Goal: Find specific page/section: Find specific page/section

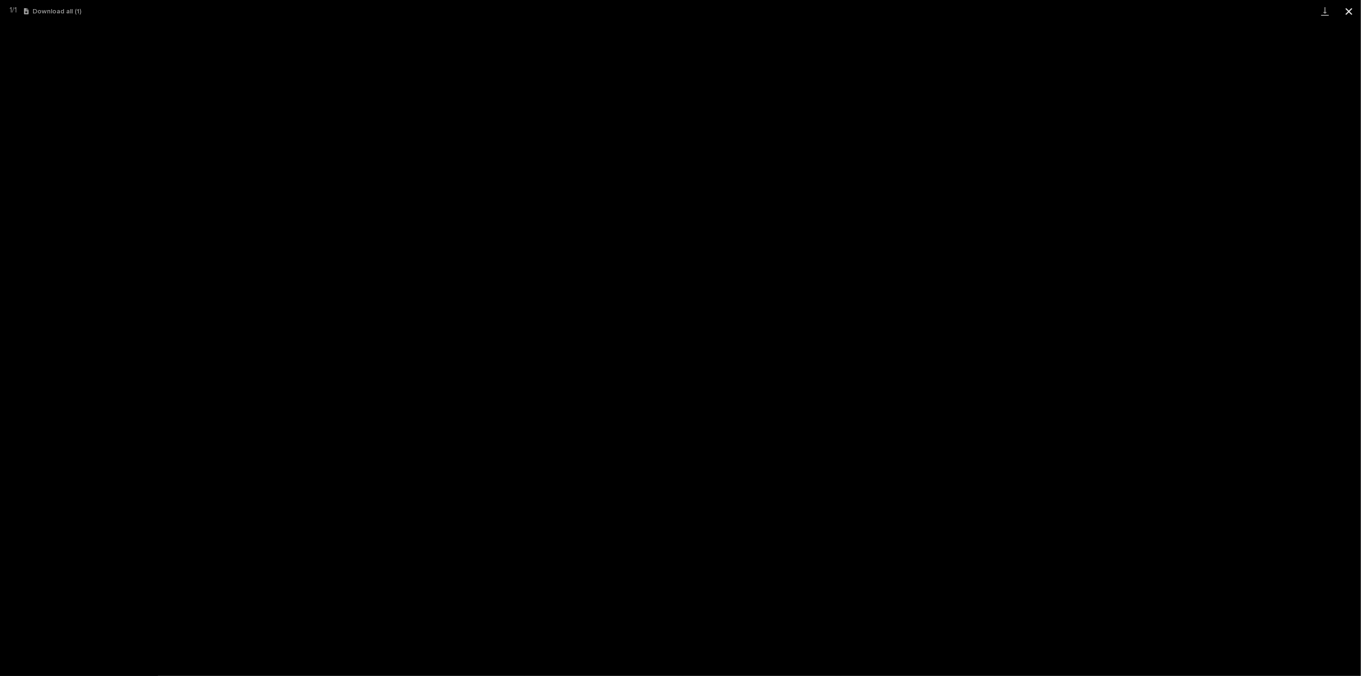
click at [1353, 11] on button "Close gallery" at bounding box center [1349, 11] width 24 height 22
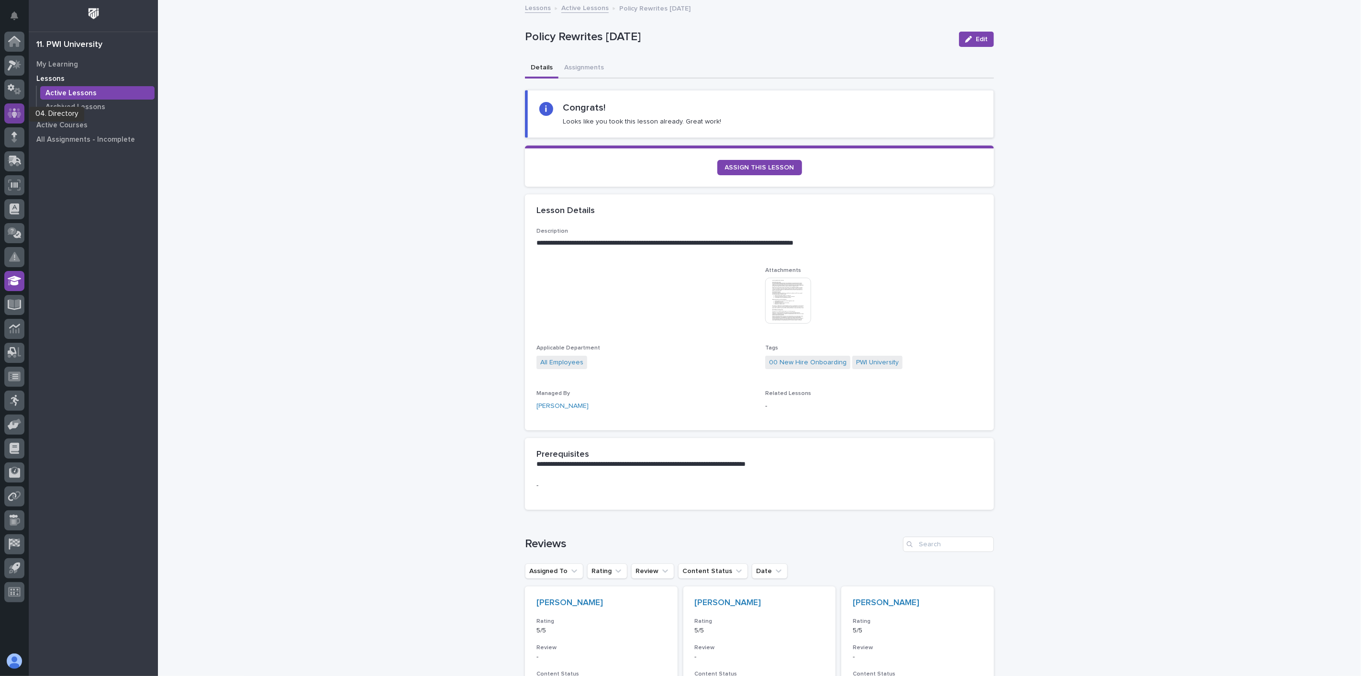
click at [13, 112] on icon at bounding box center [14, 113] width 6 height 10
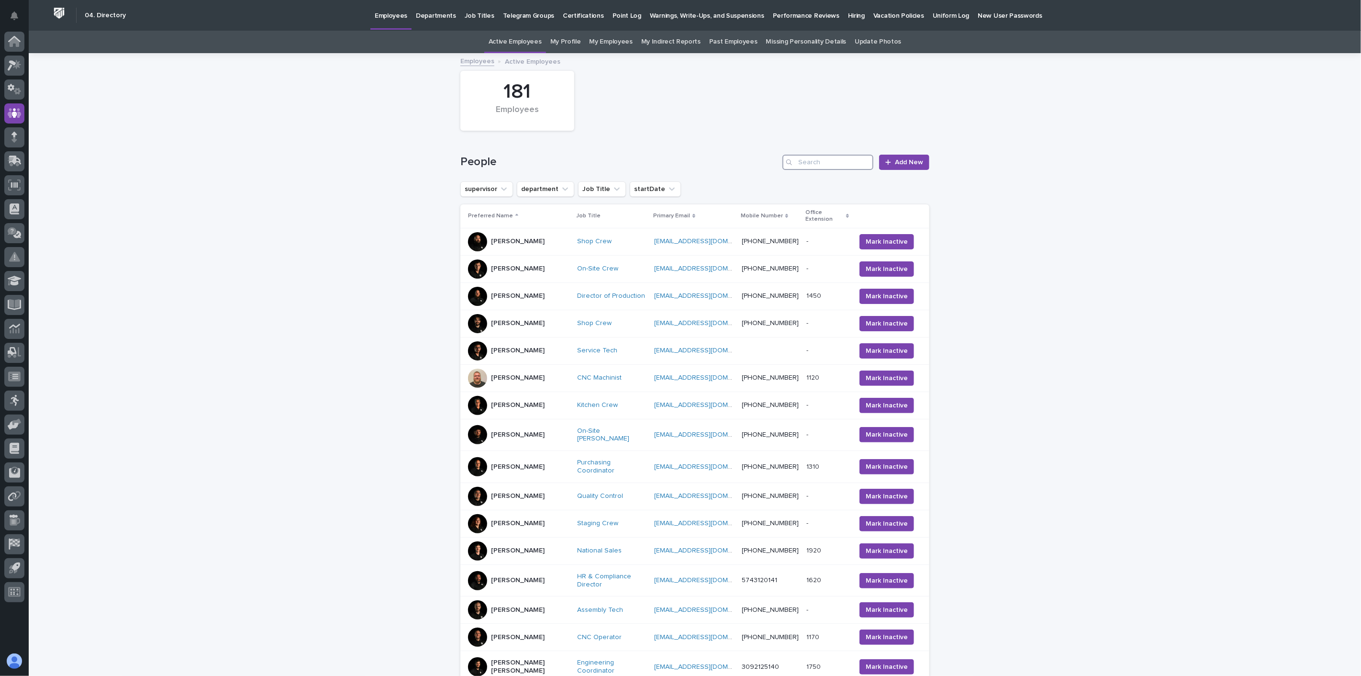
click at [855, 165] on input "Search" at bounding box center [828, 162] width 91 height 15
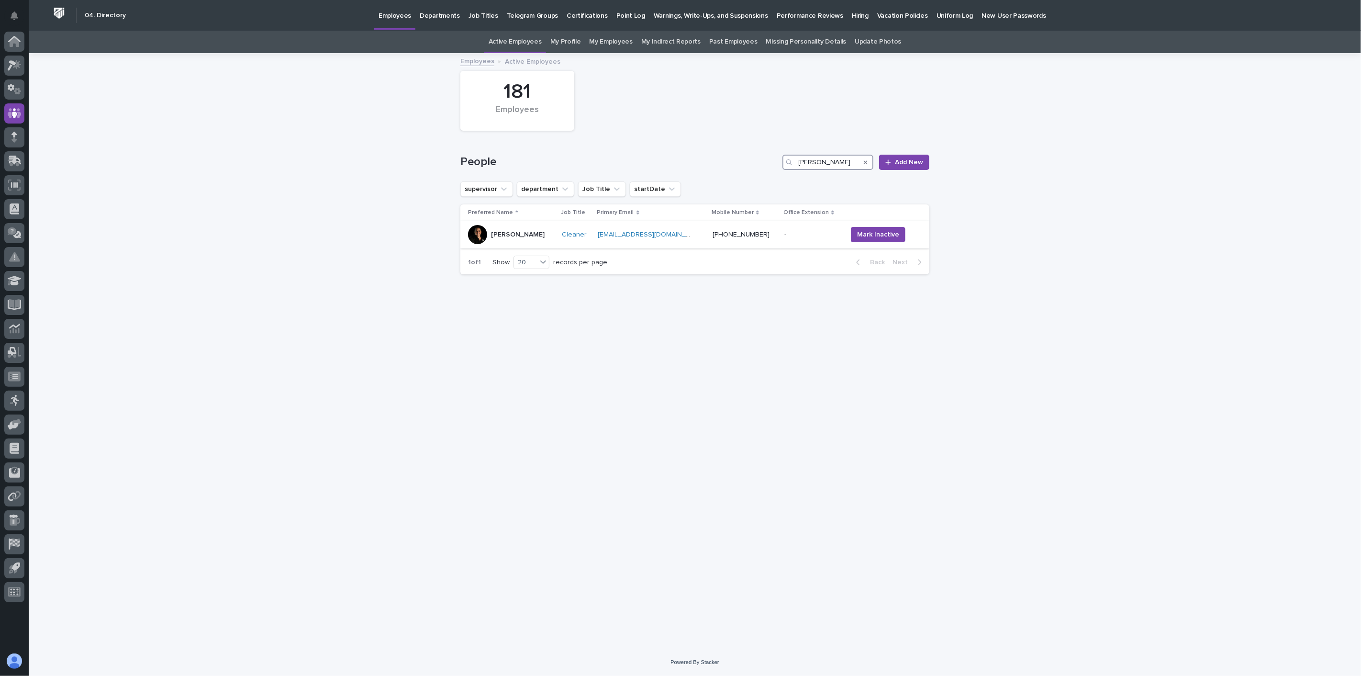
type input "[PERSON_NAME]"
click at [554, 244] on div "[PERSON_NAME]" at bounding box center [511, 234] width 86 height 19
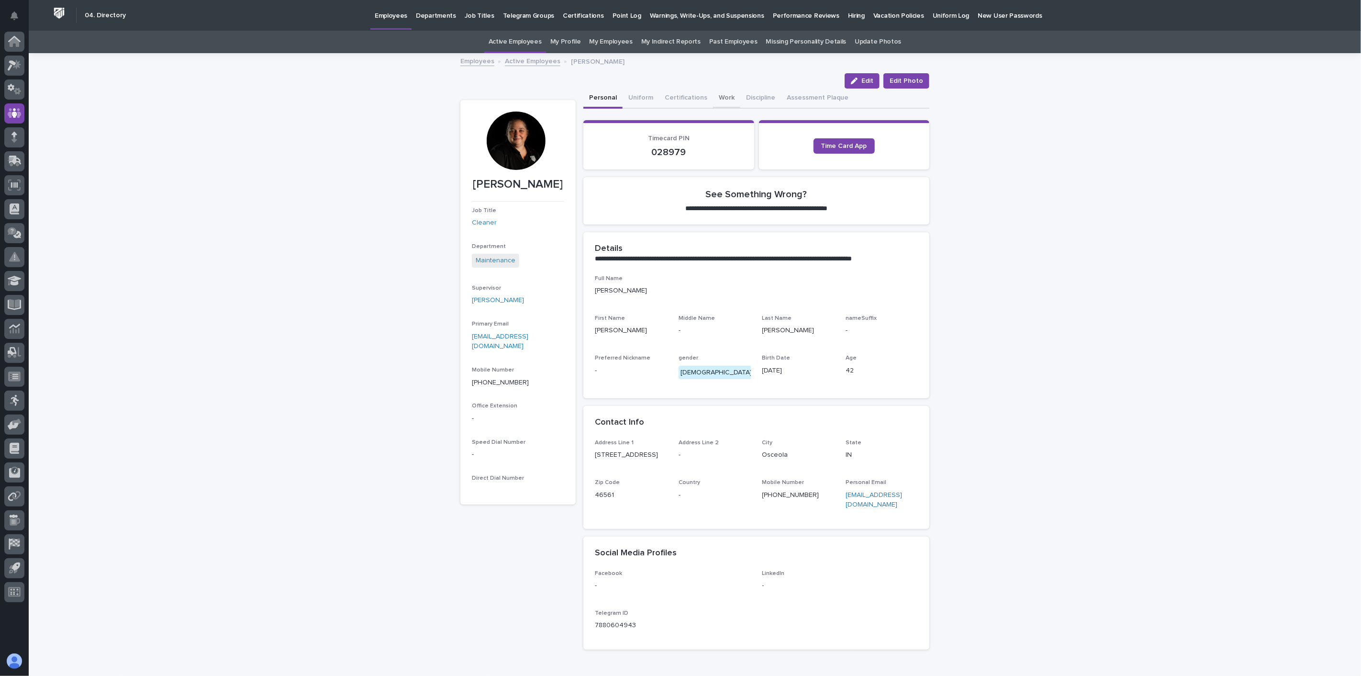
click at [713, 96] on button "Work" at bounding box center [726, 99] width 27 height 20
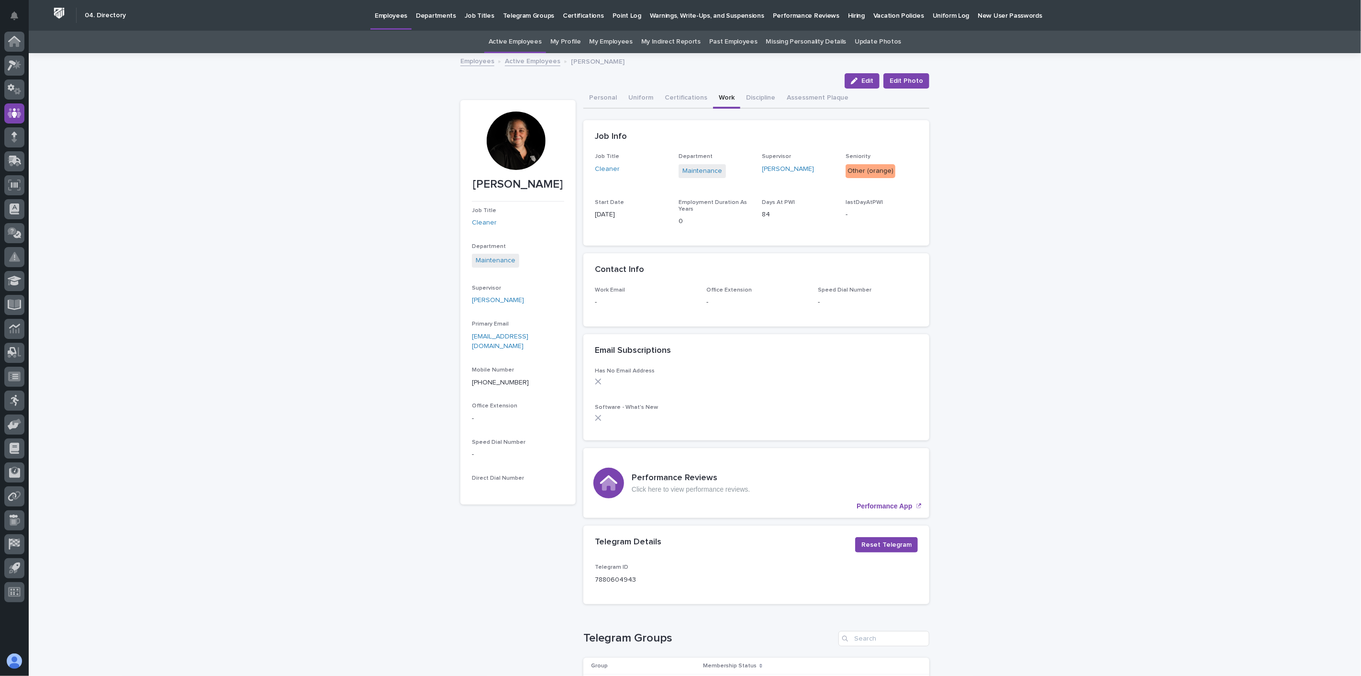
click at [516, 60] on link "Active Employees" at bounding box center [533, 60] width 56 height 11
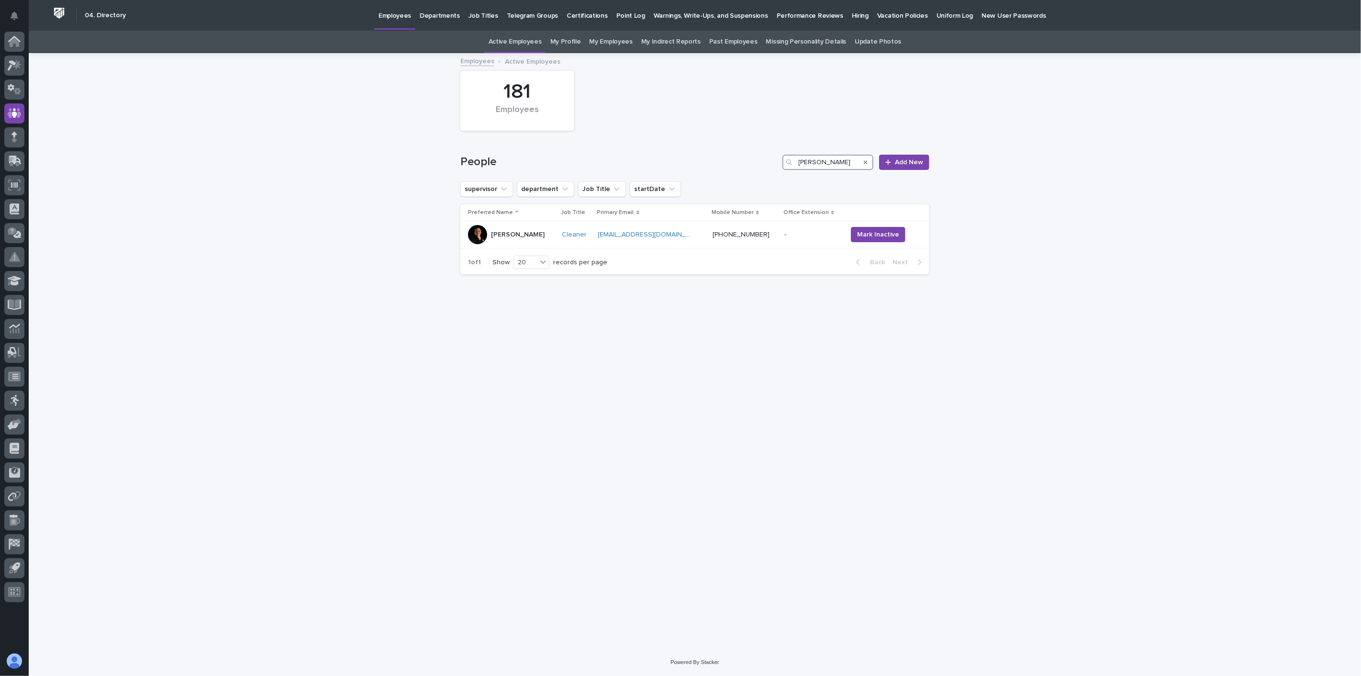
drag, startPoint x: 844, startPoint y: 160, endPoint x: 740, endPoint y: 159, distance: 103.9
click at [740, 159] on div "People [PERSON_NAME] Add New" at bounding box center [694, 162] width 469 height 15
type input "[PERSON_NAME]"
click at [539, 251] on div "1 of 1 Show 20 records per page" at bounding box center [537, 262] width 155 height 23
click at [541, 247] on td "[PERSON_NAME]" at bounding box center [505, 234] width 90 height 27
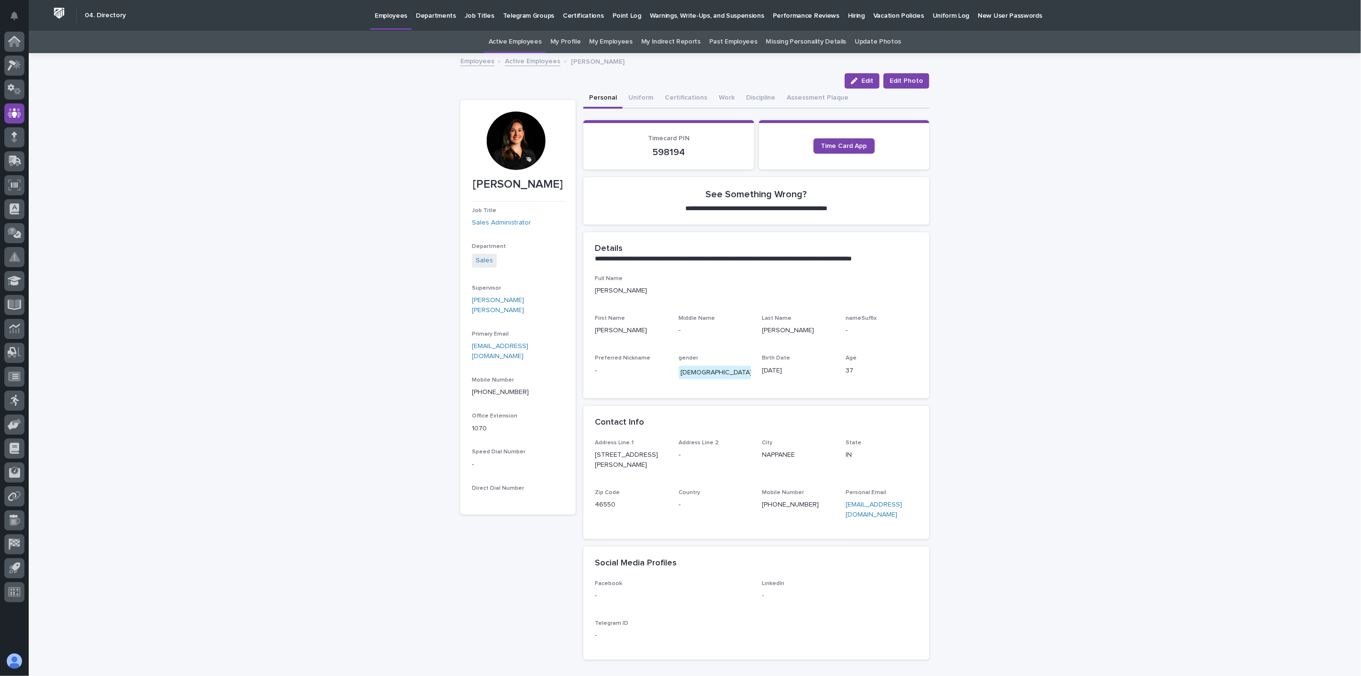
click at [462, 64] on link "Employees" at bounding box center [477, 60] width 34 height 11
